Goal: Information Seeking & Learning: Learn about a topic

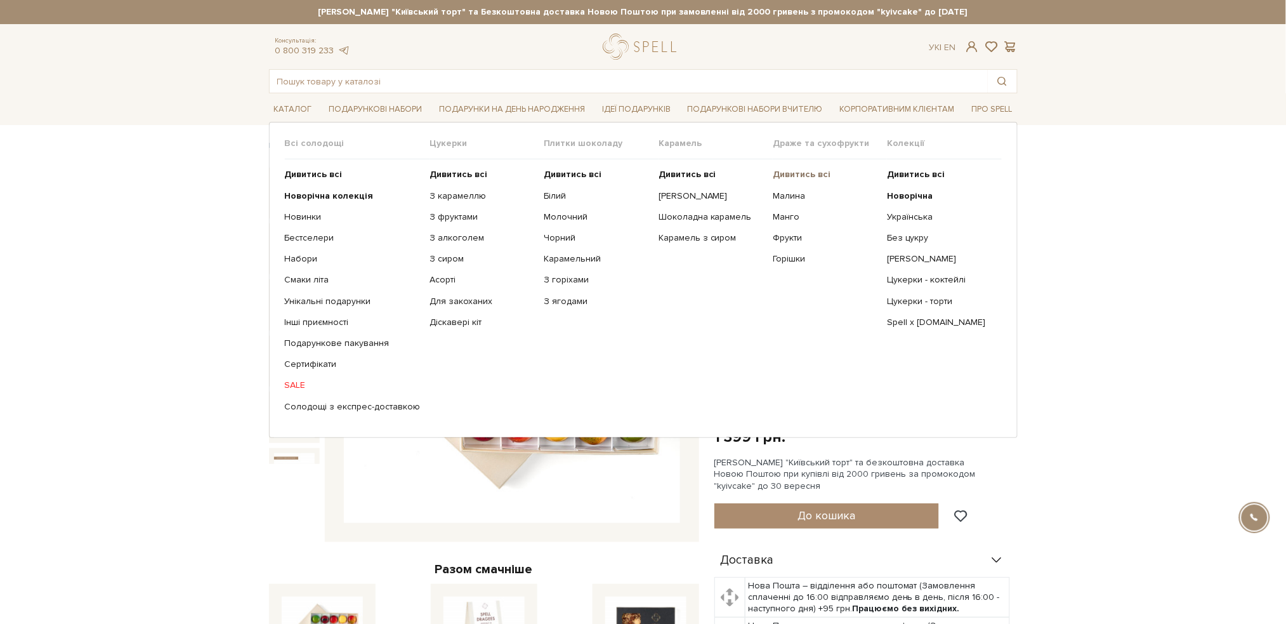
click at [791, 171] on b "Дивитись всі" at bounding box center [802, 174] width 58 height 11
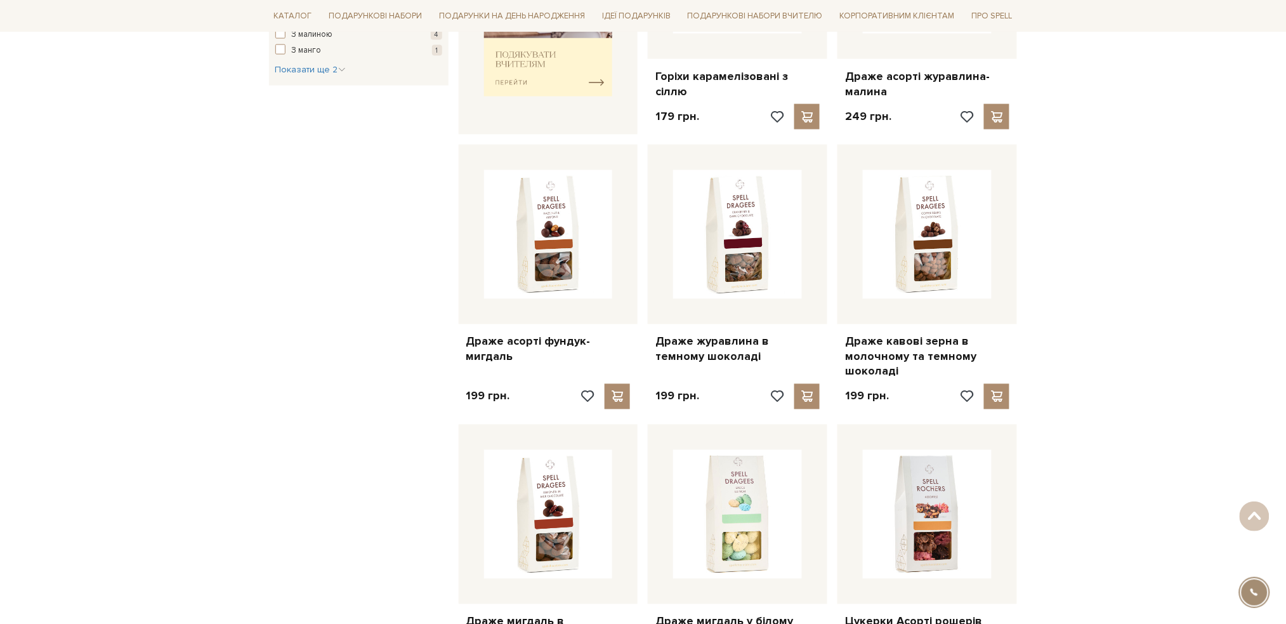
scroll to position [676, 0]
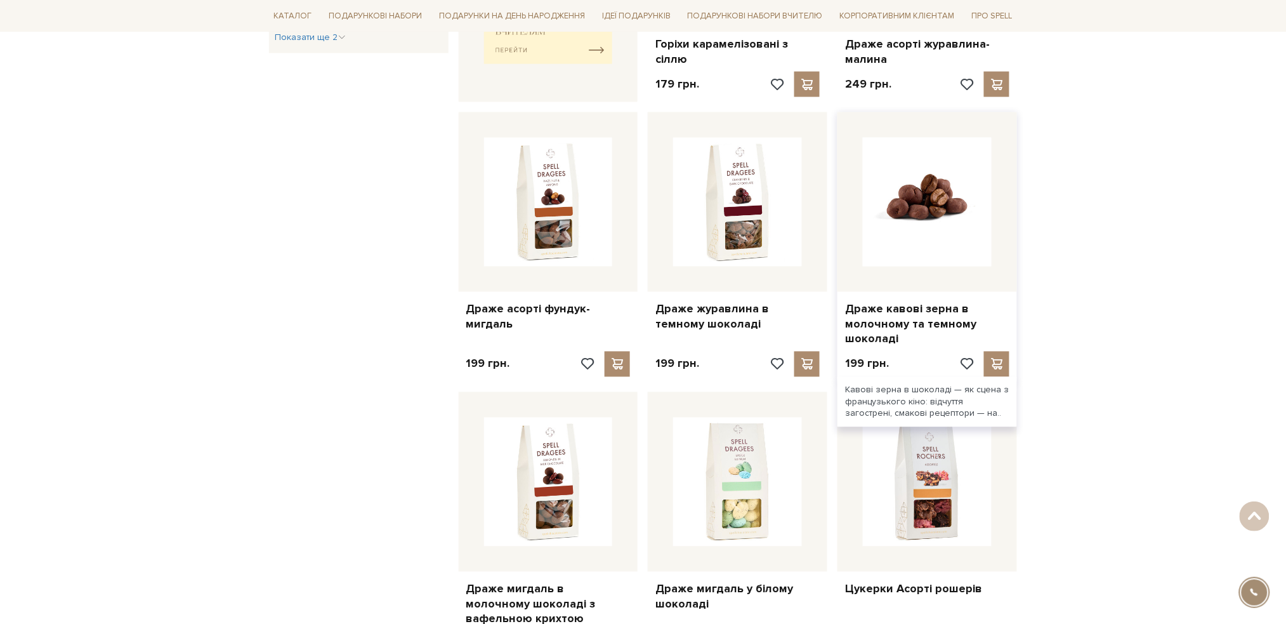
click at [912, 213] on img at bounding box center [927, 202] width 129 height 129
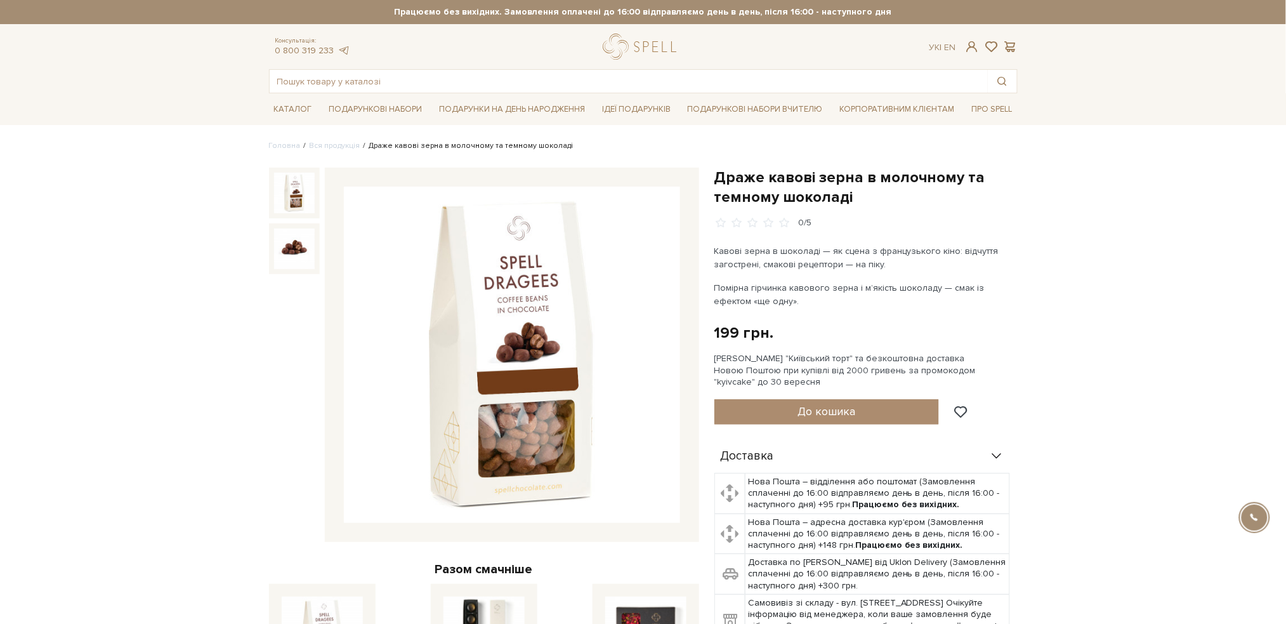
click at [535, 282] on img at bounding box center [512, 355] width 336 height 336
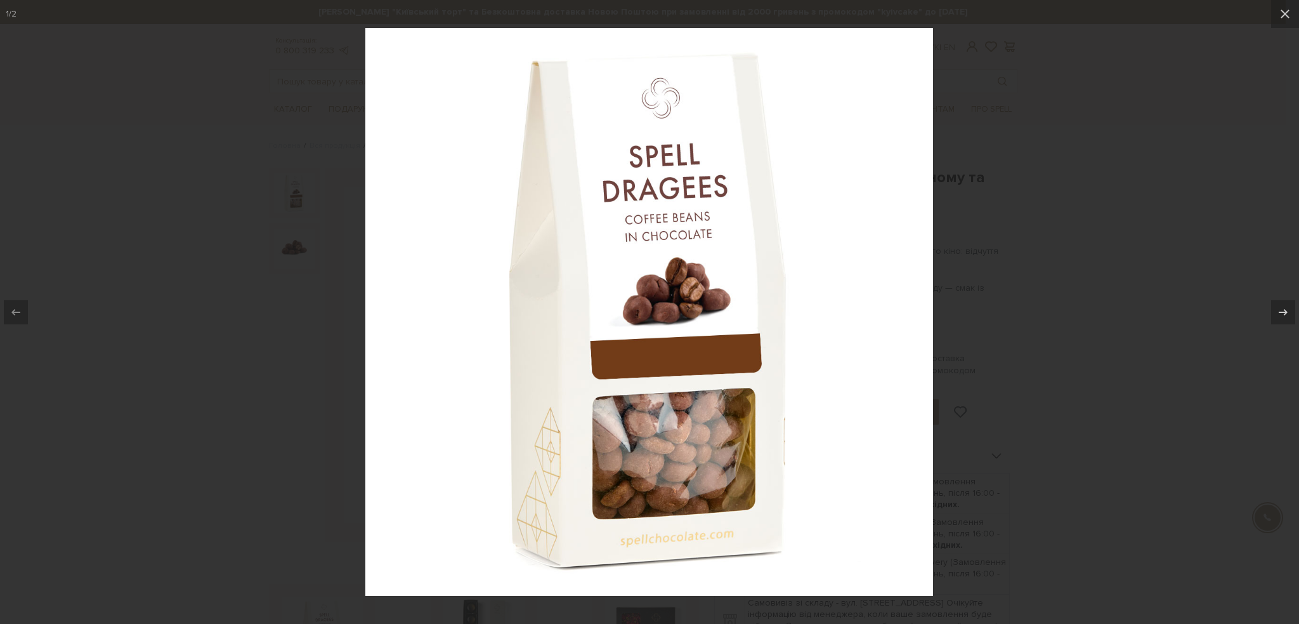
click at [1084, 155] on div at bounding box center [649, 312] width 1299 height 624
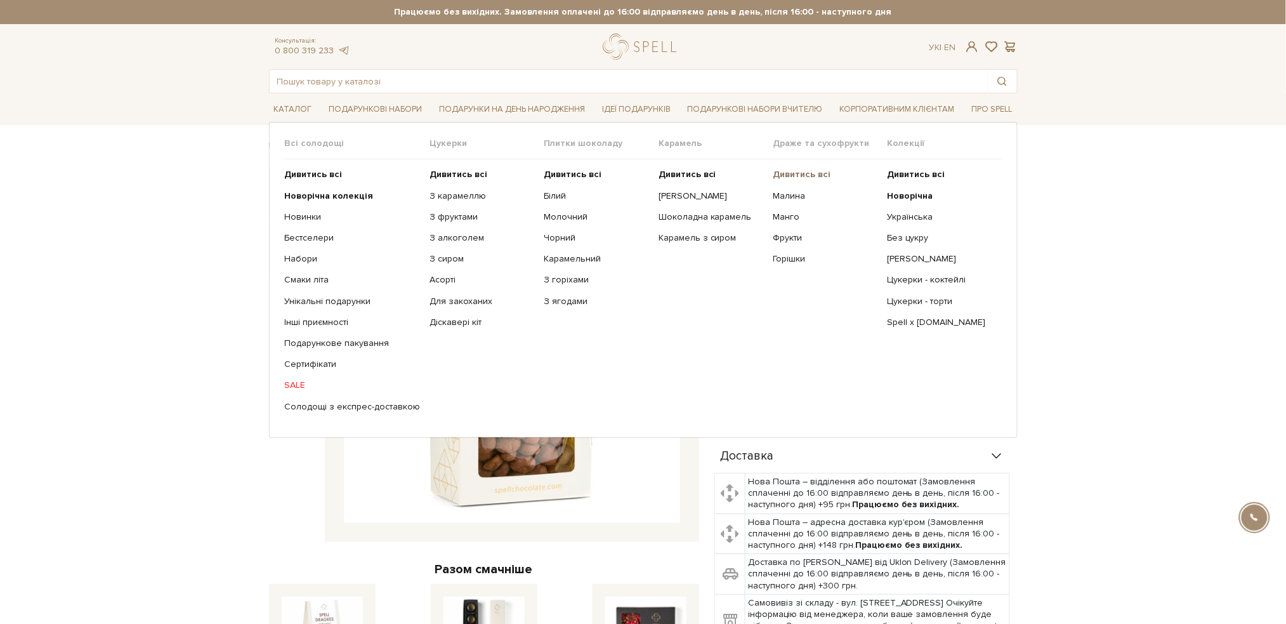
click at [808, 171] on b "Дивитись всі" at bounding box center [802, 174] width 58 height 11
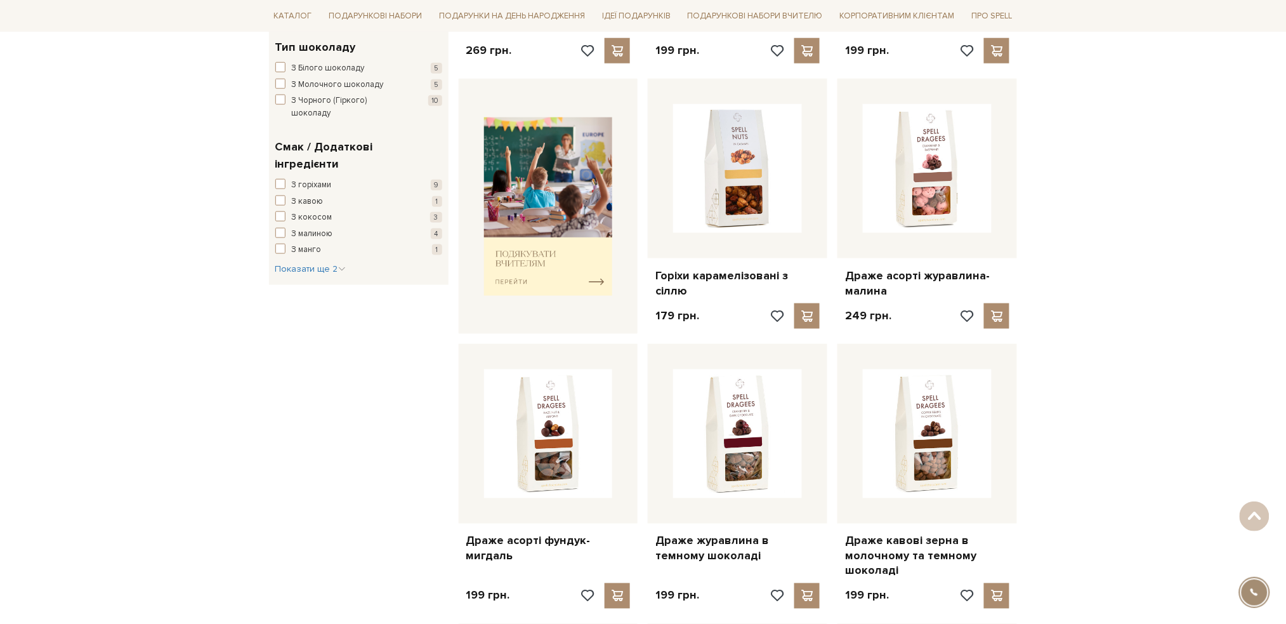
scroll to position [508, 0]
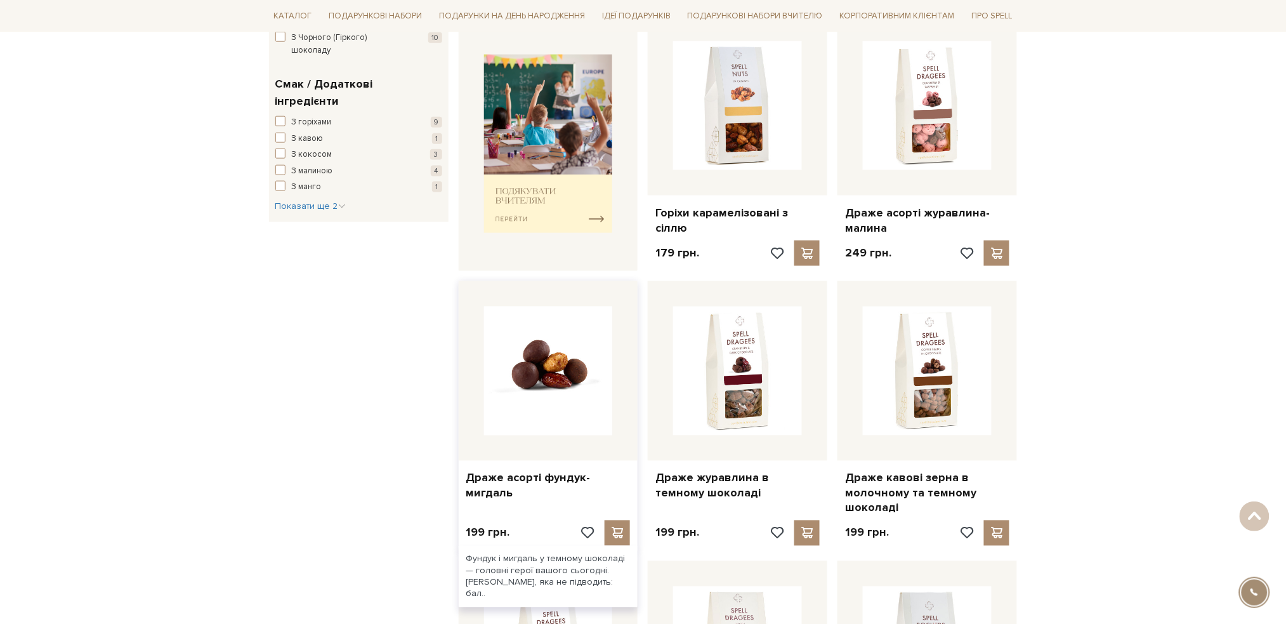
click at [580, 391] on img at bounding box center [548, 370] width 129 height 129
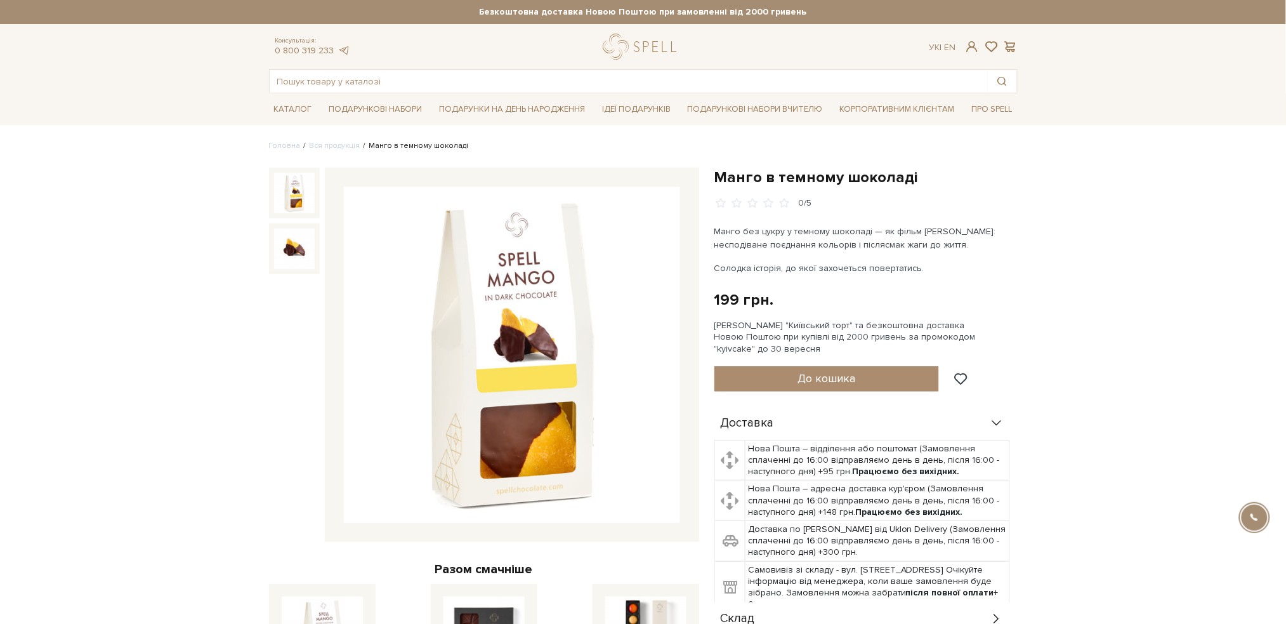
click at [450, 307] on img at bounding box center [512, 355] width 336 height 336
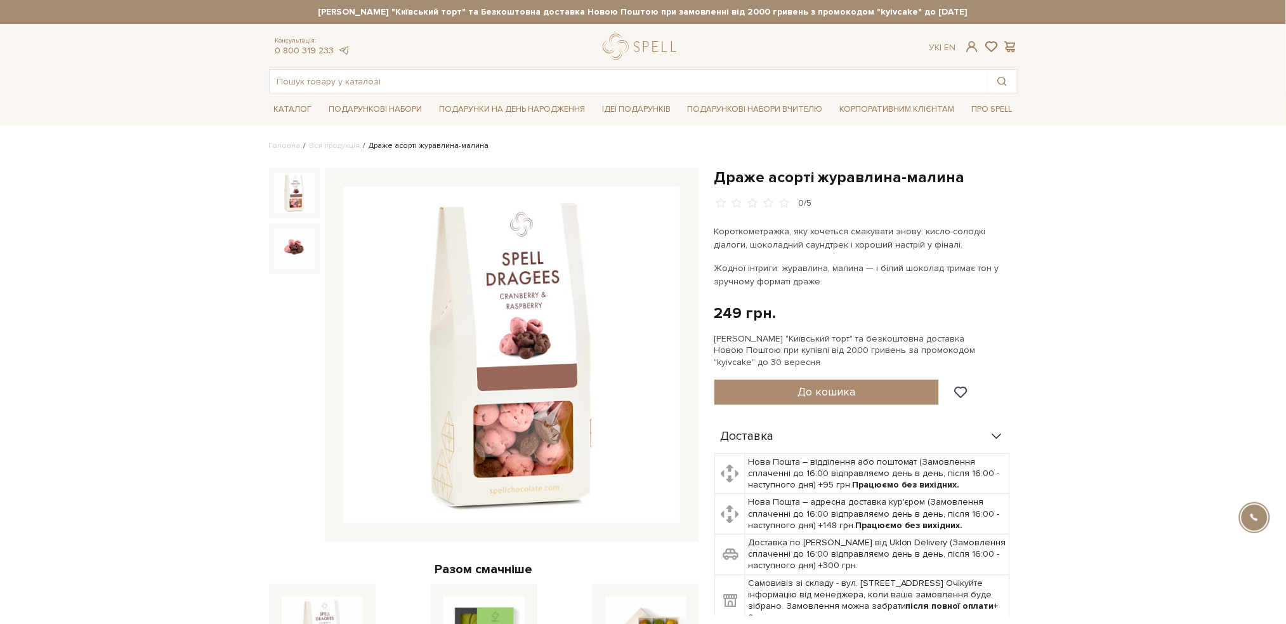
click at [567, 326] on img at bounding box center [512, 355] width 336 height 336
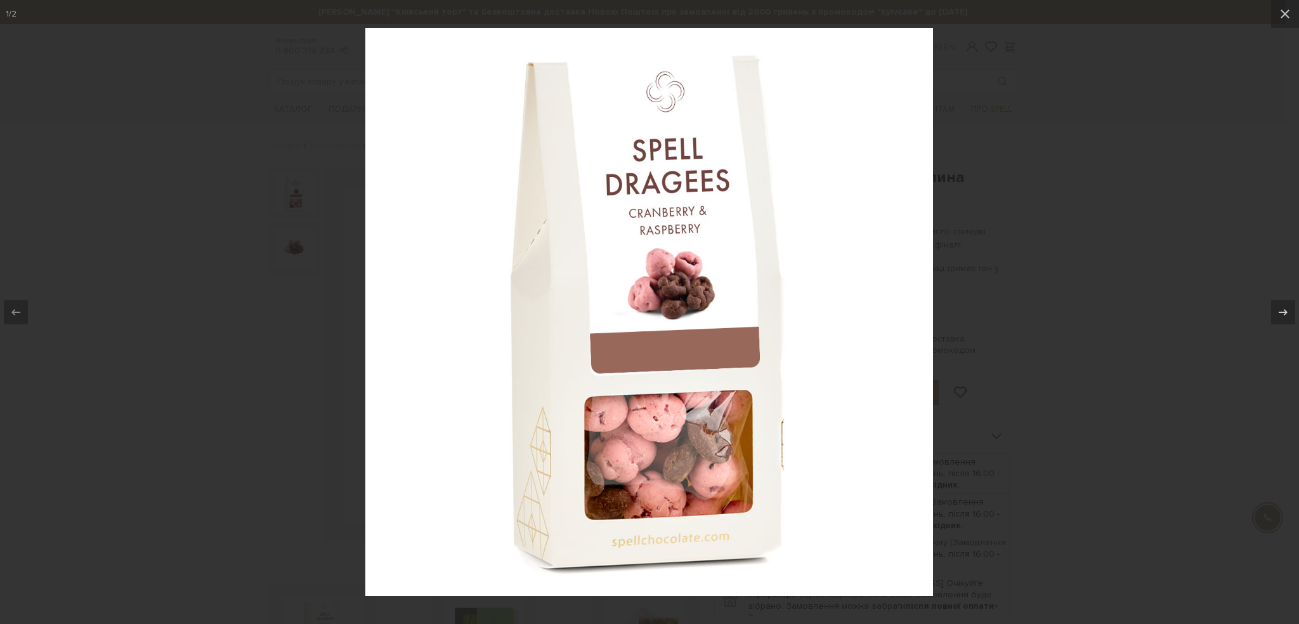
click at [1025, 122] on div at bounding box center [649, 312] width 1299 height 624
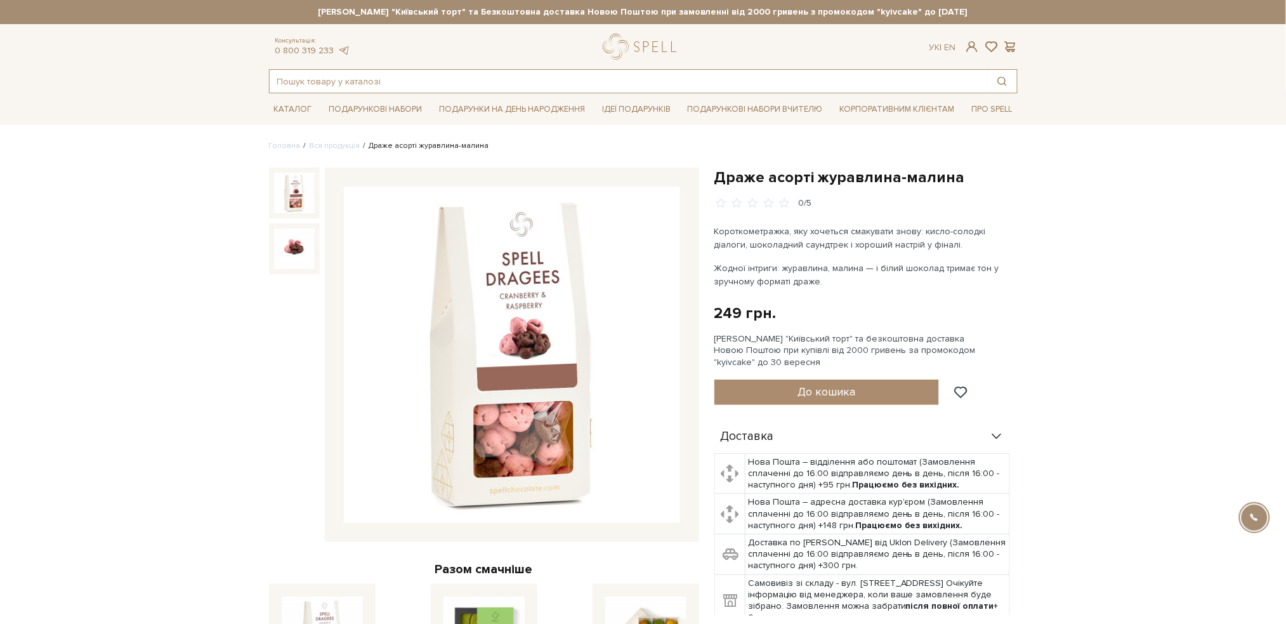
click at [408, 84] on input "text" at bounding box center [629, 81] width 718 height 23
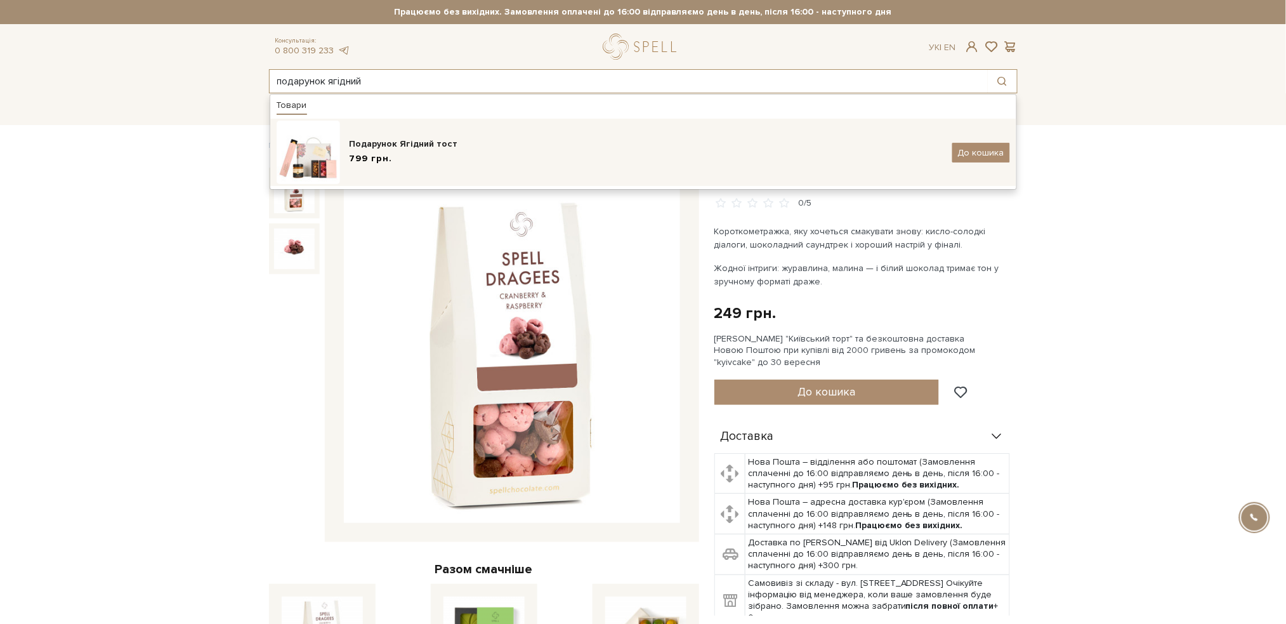
type input "подарунок ягідний"
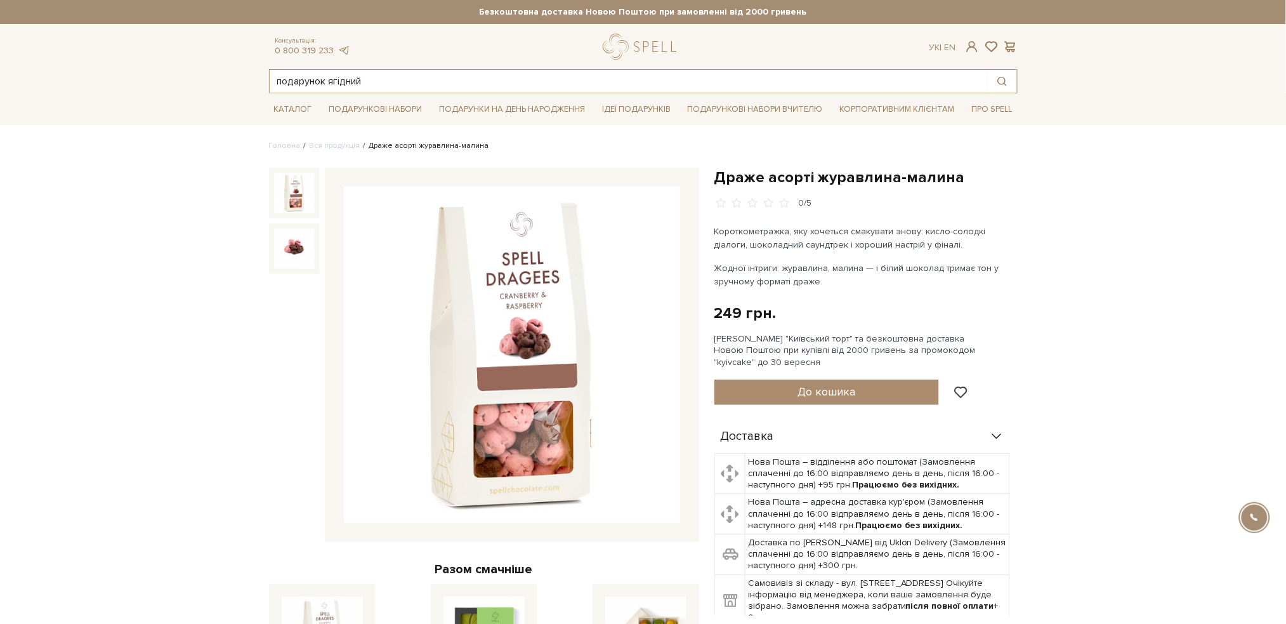
click at [372, 74] on input "подарунок ягідний" at bounding box center [629, 81] width 718 height 23
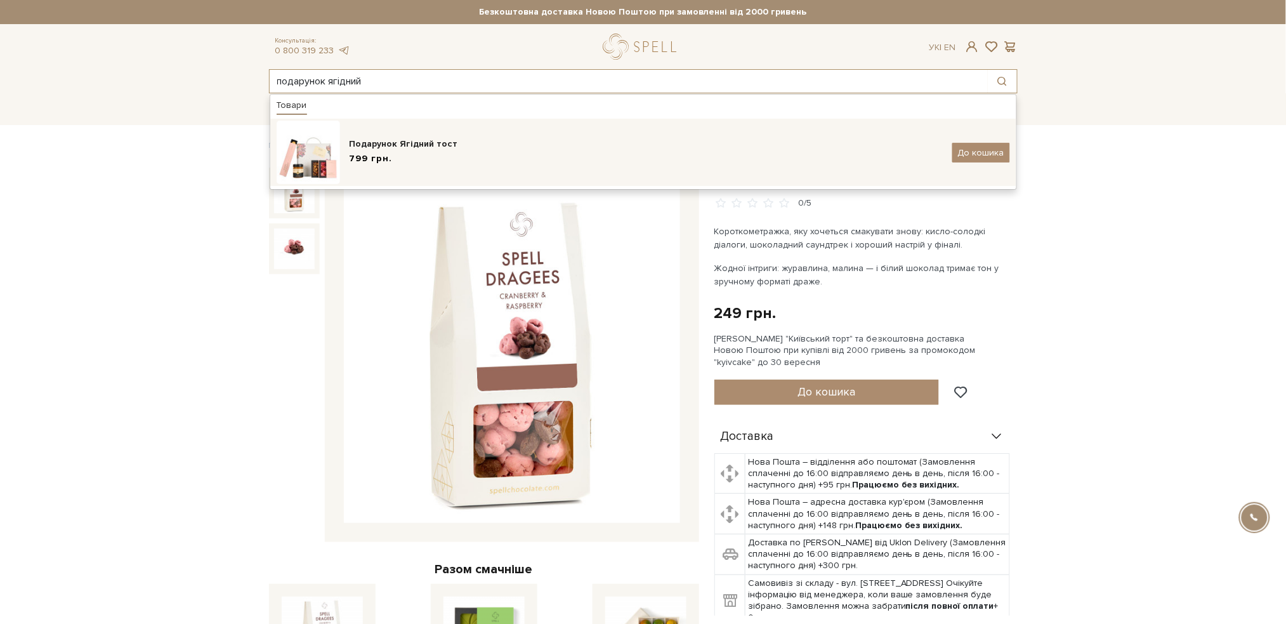
click at [386, 142] on div "Подарунок Ягідний тост" at bounding box center [646, 144] width 593 height 13
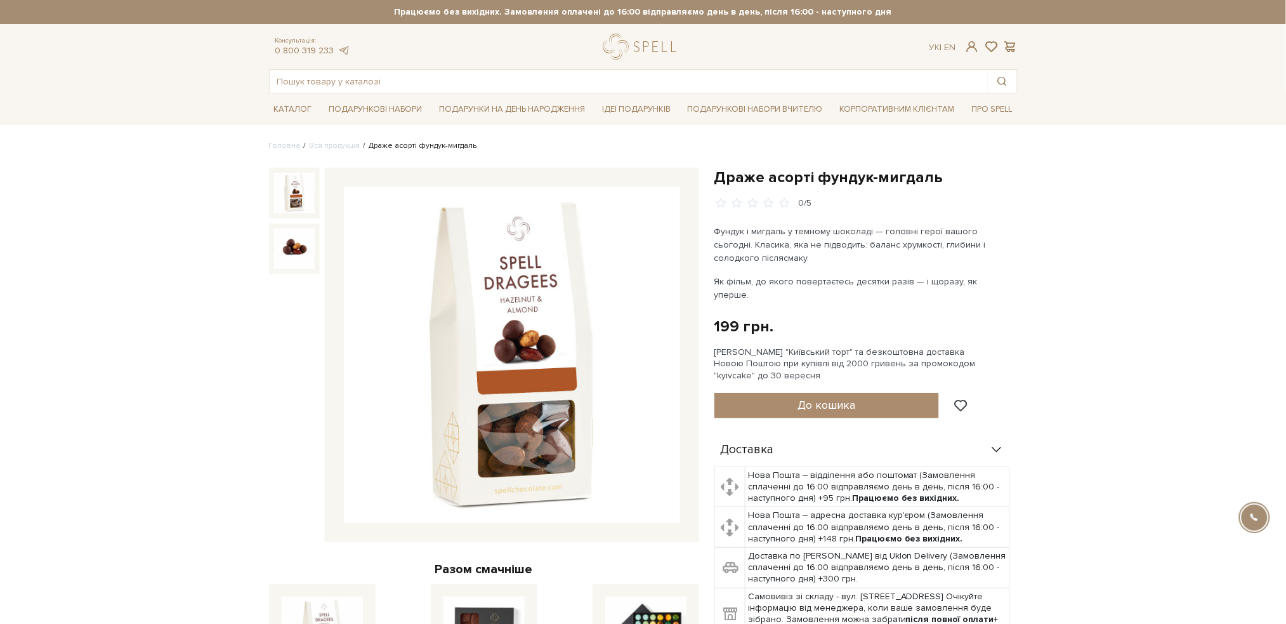
click at [581, 264] on img at bounding box center [512, 355] width 336 height 336
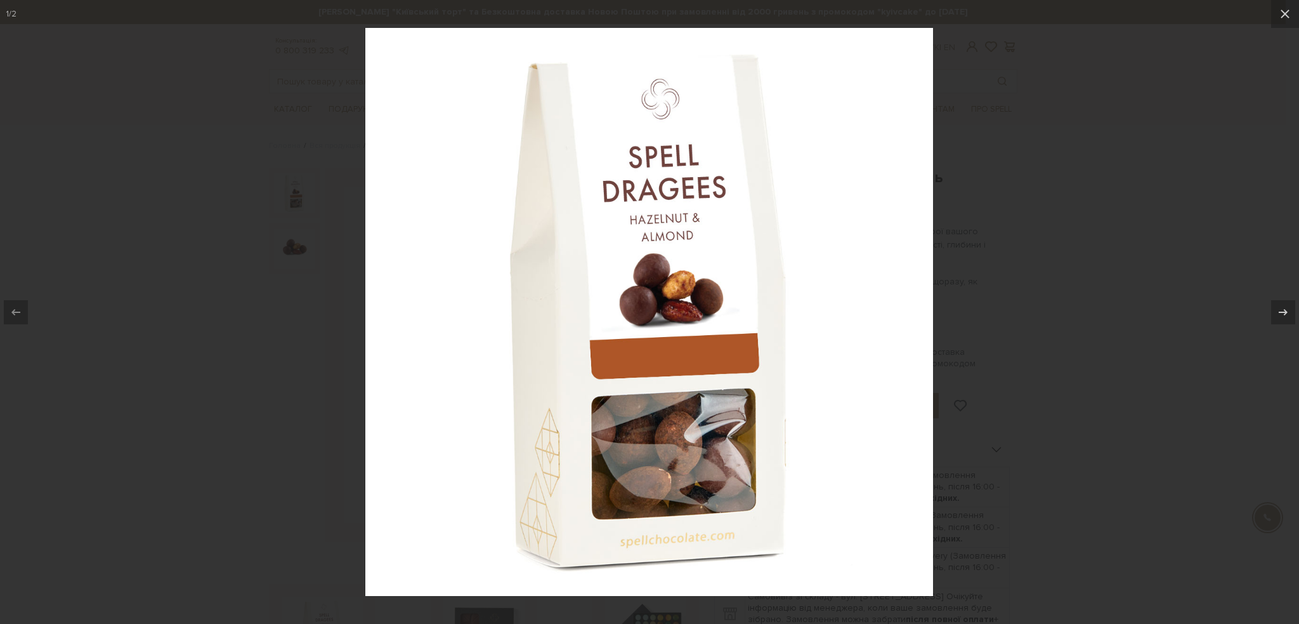
click at [1077, 242] on div at bounding box center [649, 312] width 1299 height 624
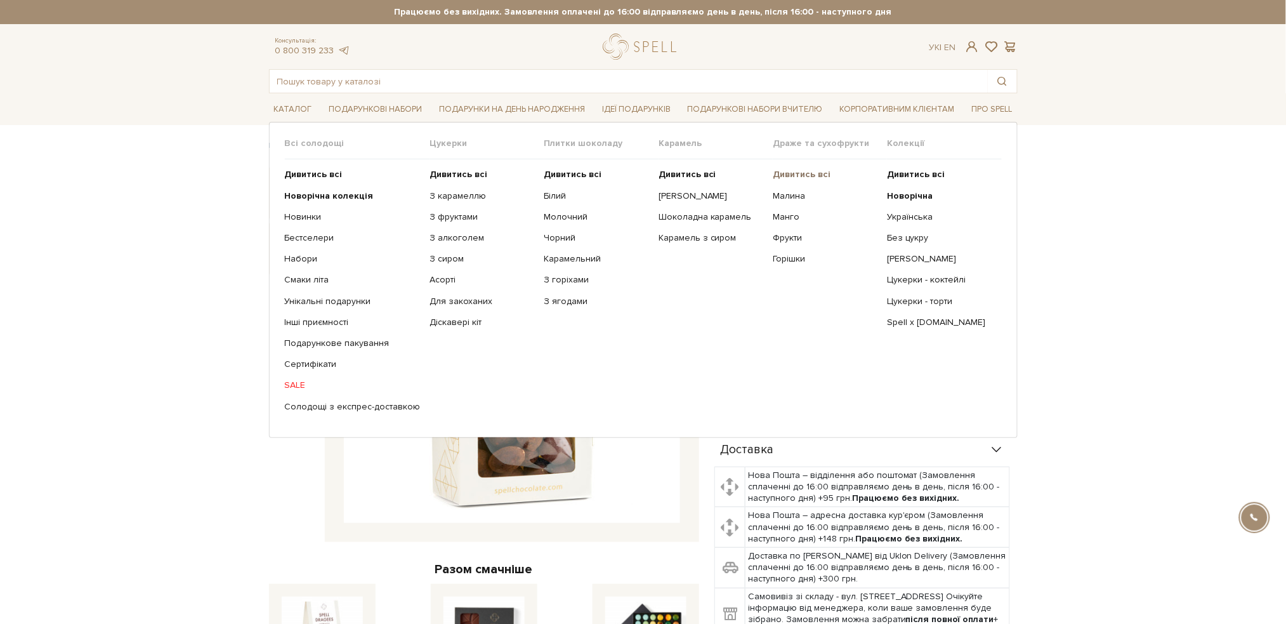
click at [805, 175] on b "Дивитись всі" at bounding box center [802, 174] width 58 height 11
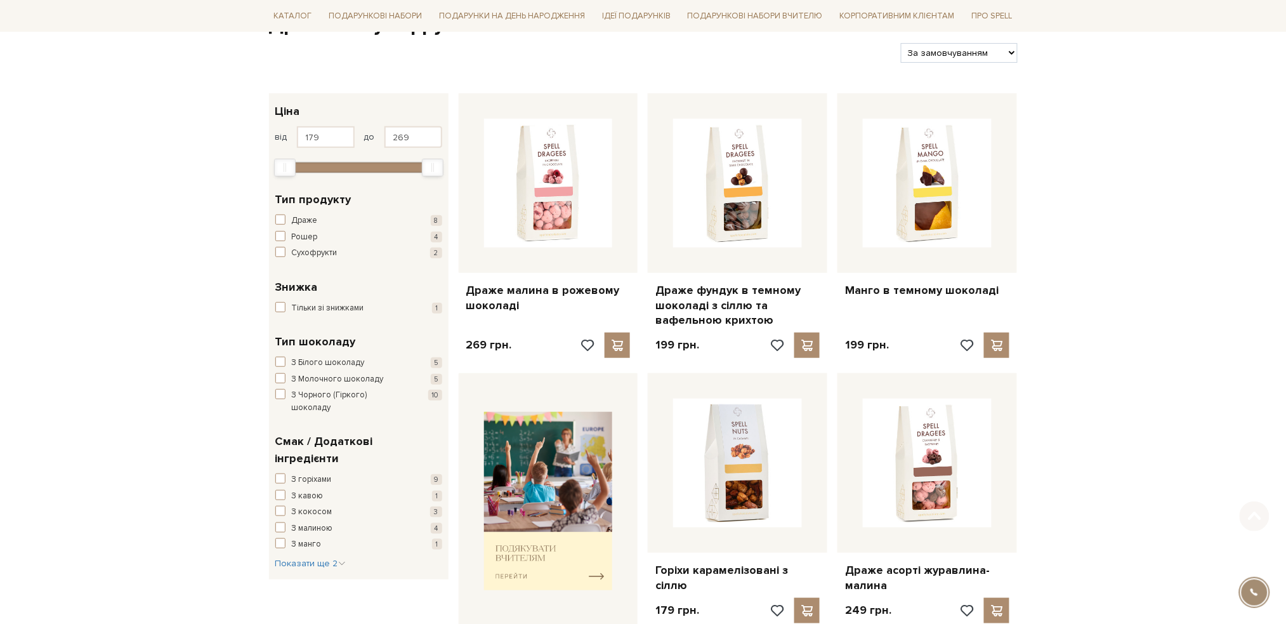
scroll to position [338, 0]
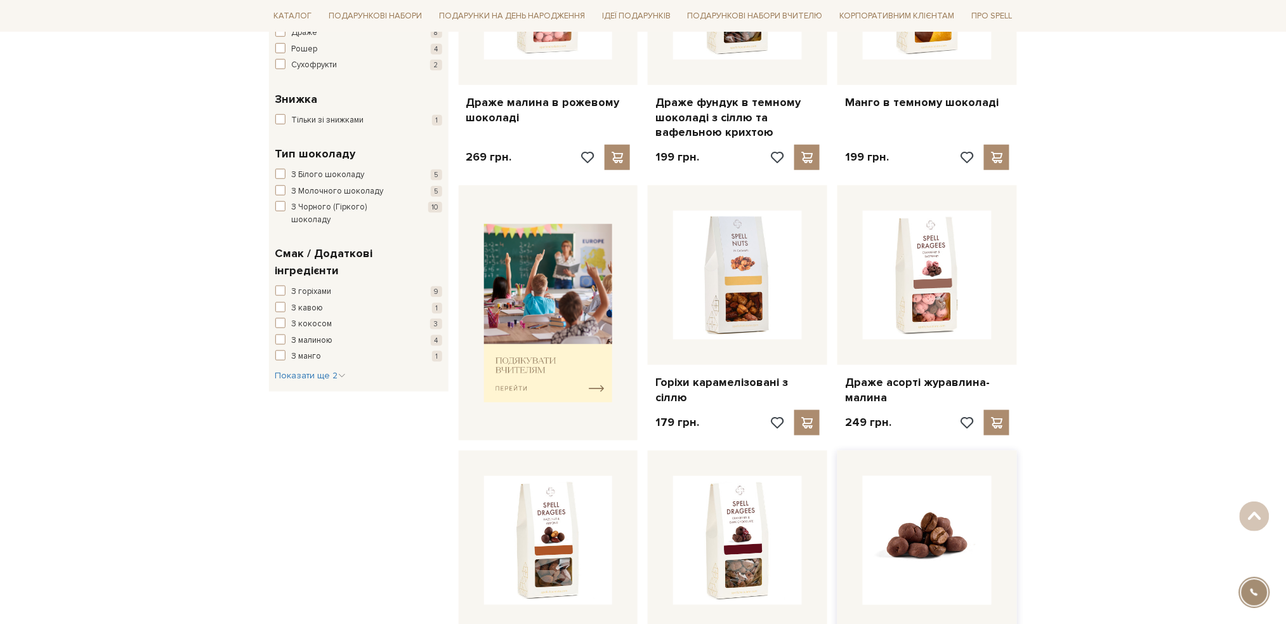
click at [957, 515] on img at bounding box center [927, 540] width 129 height 129
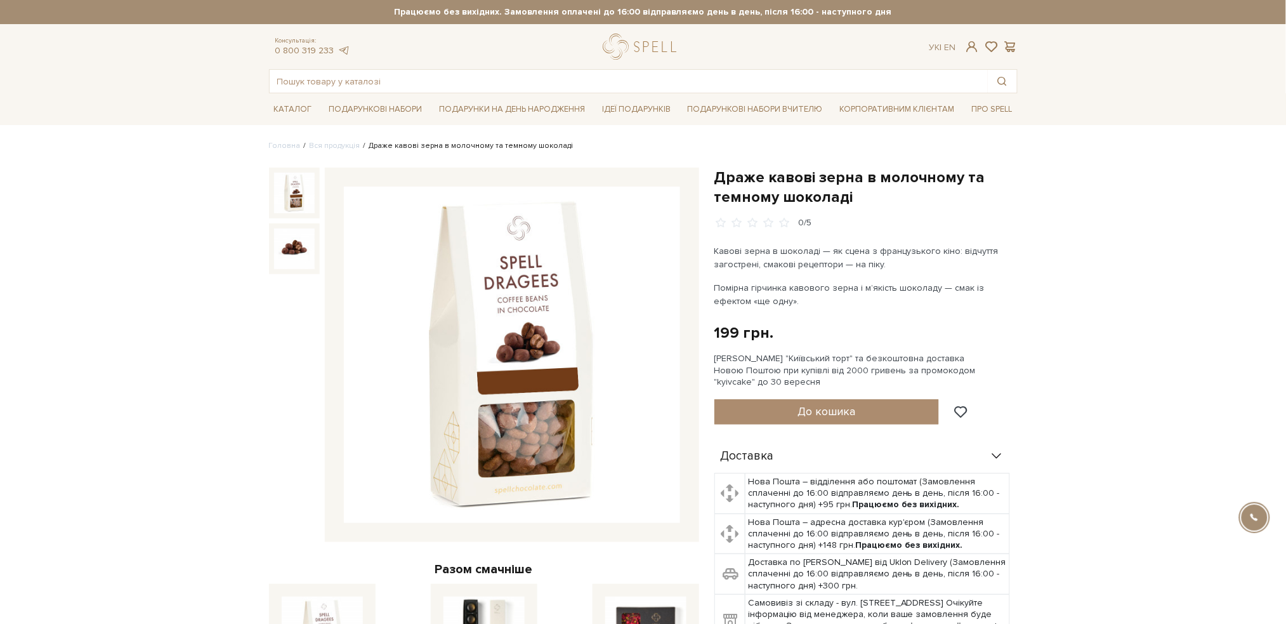
click at [575, 314] on img at bounding box center [512, 355] width 336 height 336
